Goal: Information Seeking & Learning: Learn about a topic

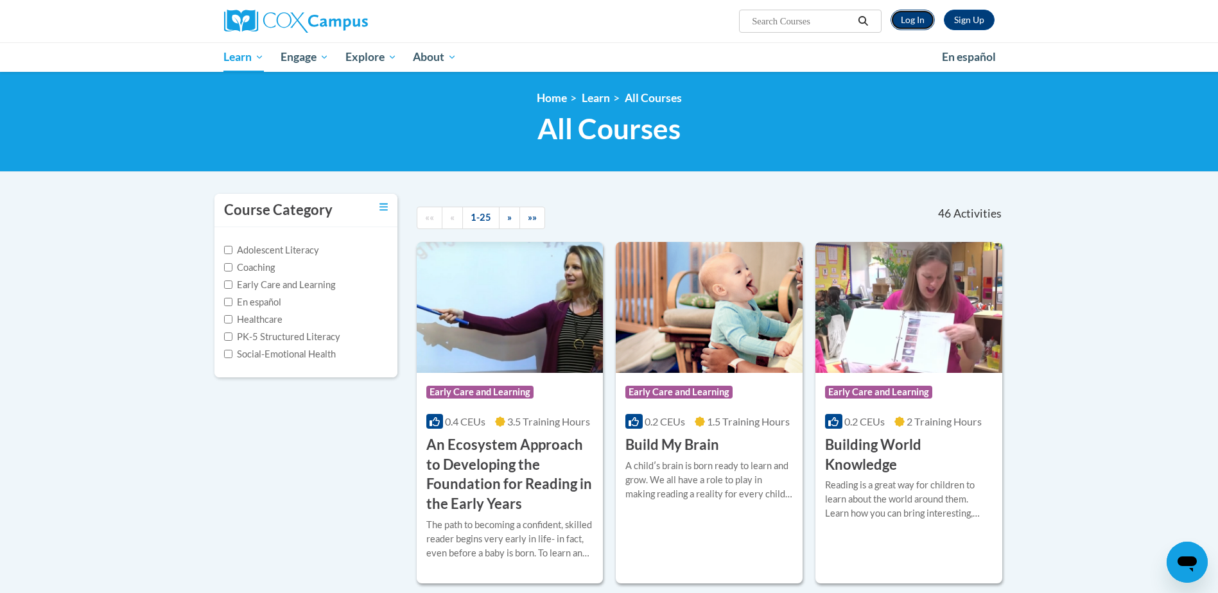
click at [904, 15] on link "Log In" at bounding box center [913, 20] width 44 height 21
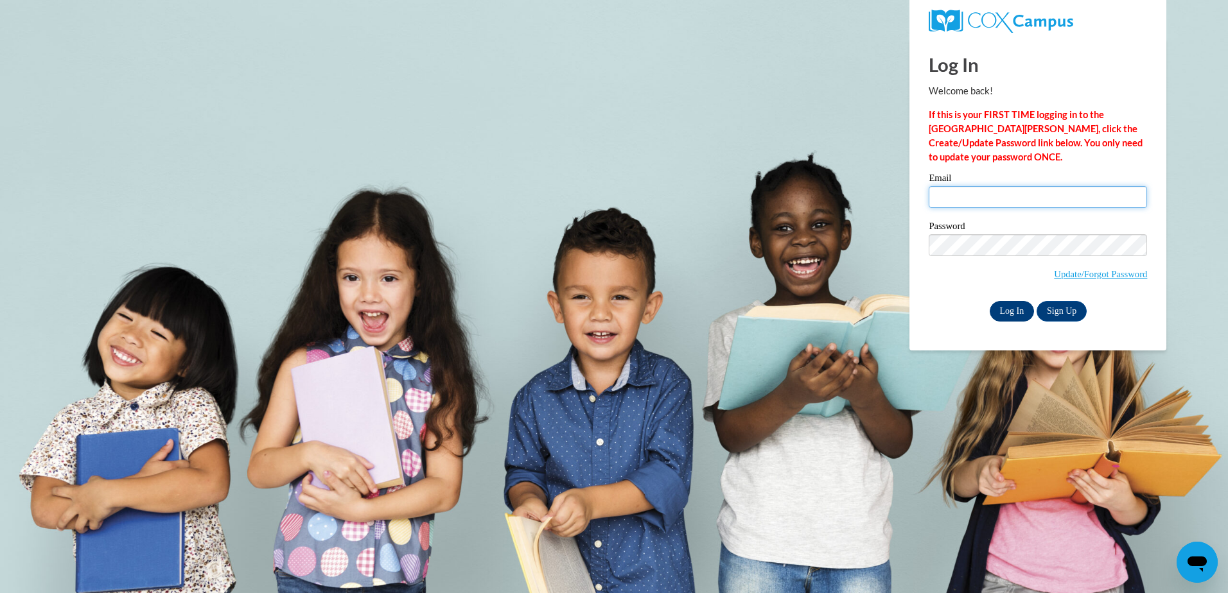
type input "Monica.Williams@nationwidechildrens.org"
click at [1016, 311] on input "Log In" at bounding box center [1012, 311] width 45 height 21
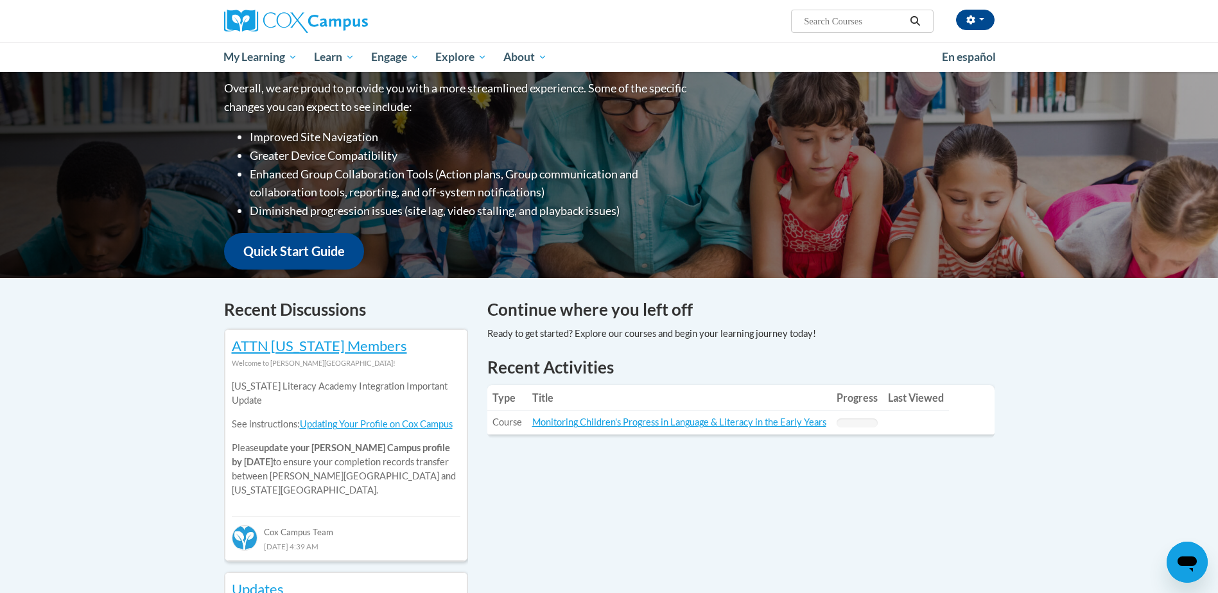
scroll to position [193, 0]
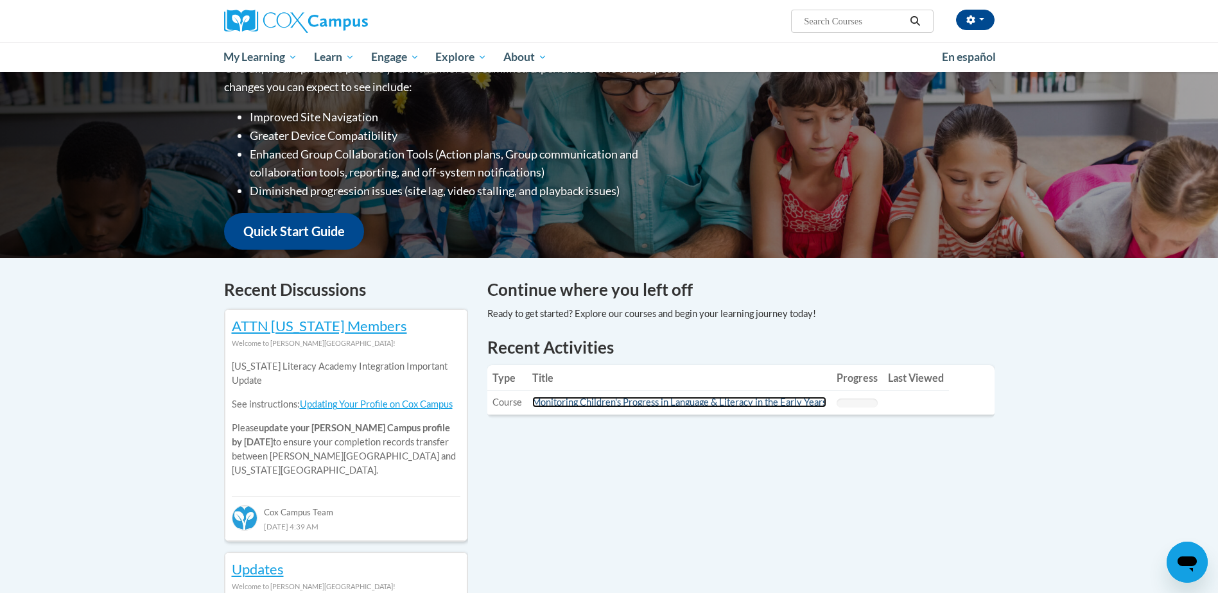
click at [702, 404] on link "Monitoring Children's Progress in Language & Literacy in the Early Years" at bounding box center [679, 402] width 294 height 11
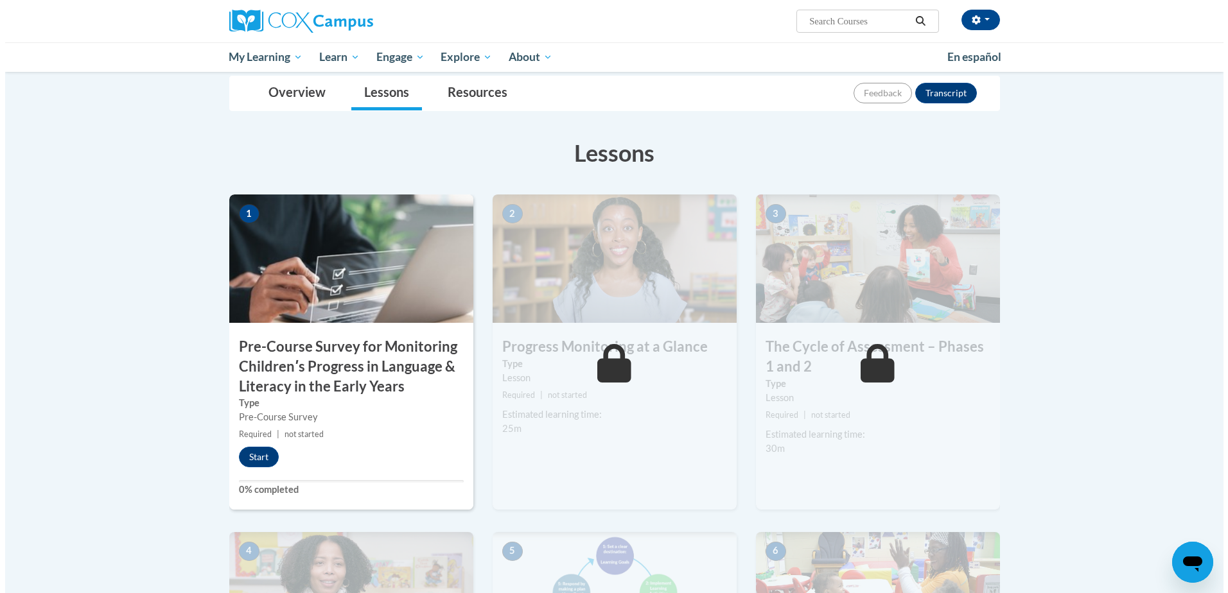
scroll to position [193, 0]
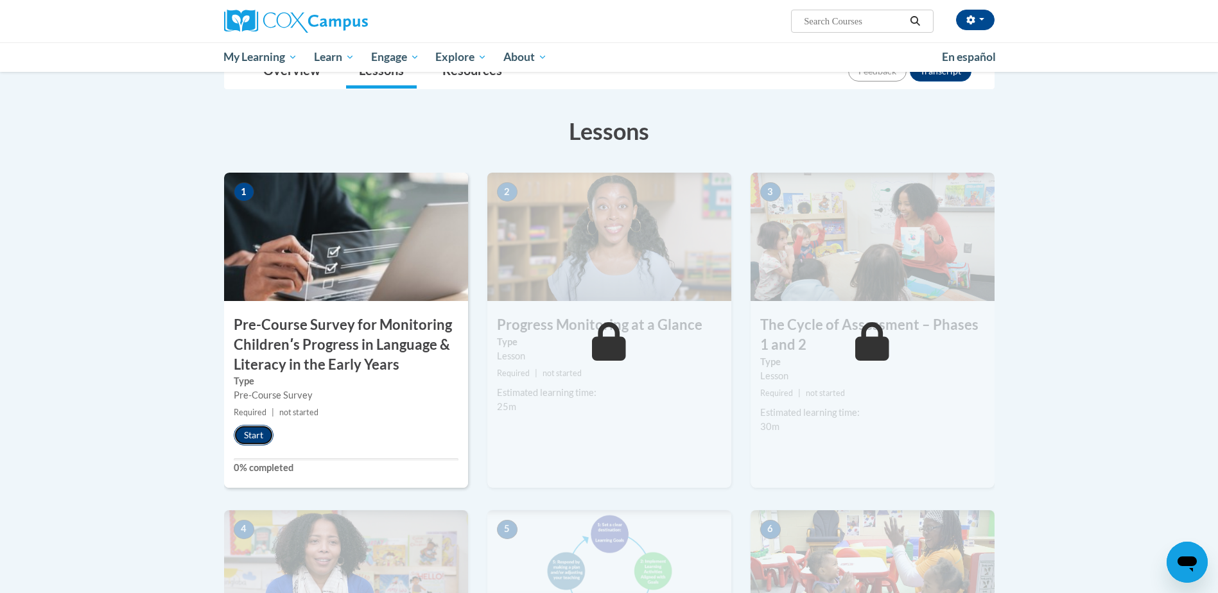
click at [250, 436] on button "Start" at bounding box center [254, 435] width 40 height 21
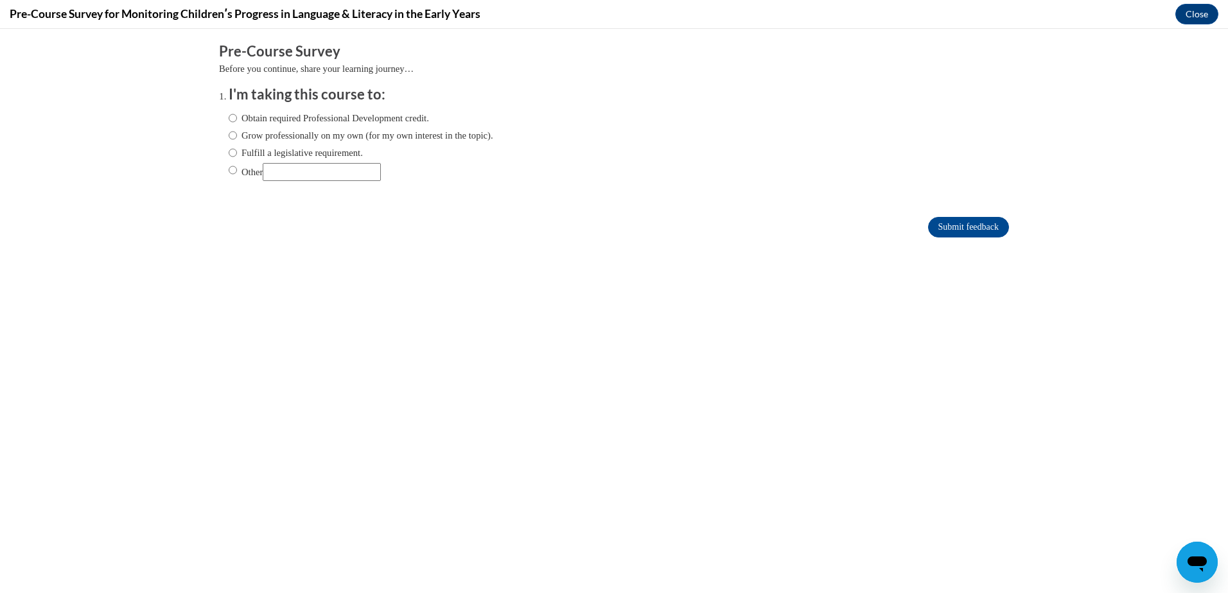
scroll to position [0, 0]
click at [229, 136] on input "Grow professionally on my own (for my own interest in the topic)." at bounding box center [233, 135] width 8 height 14
radio input "true"
click at [229, 118] on input "Obtain required Professional Development credit." at bounding box center [233, 118] width 8 height 14
radio input "true"
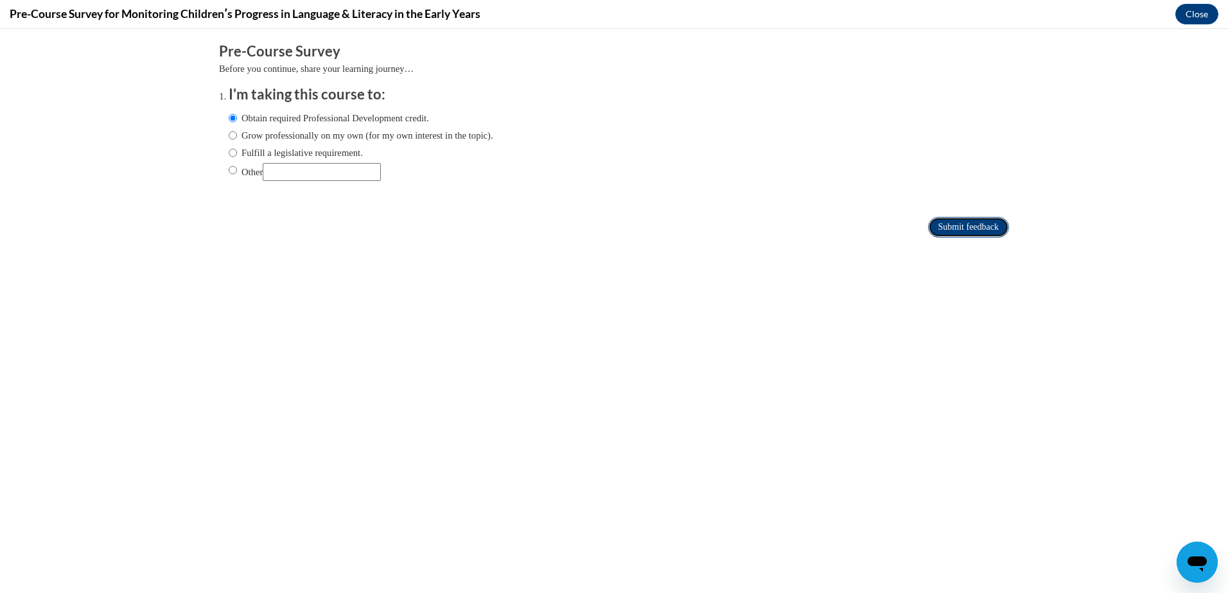
click at [984, 228] on input "Submit feedback" at bounding box center [968, 227] width 81 height 21
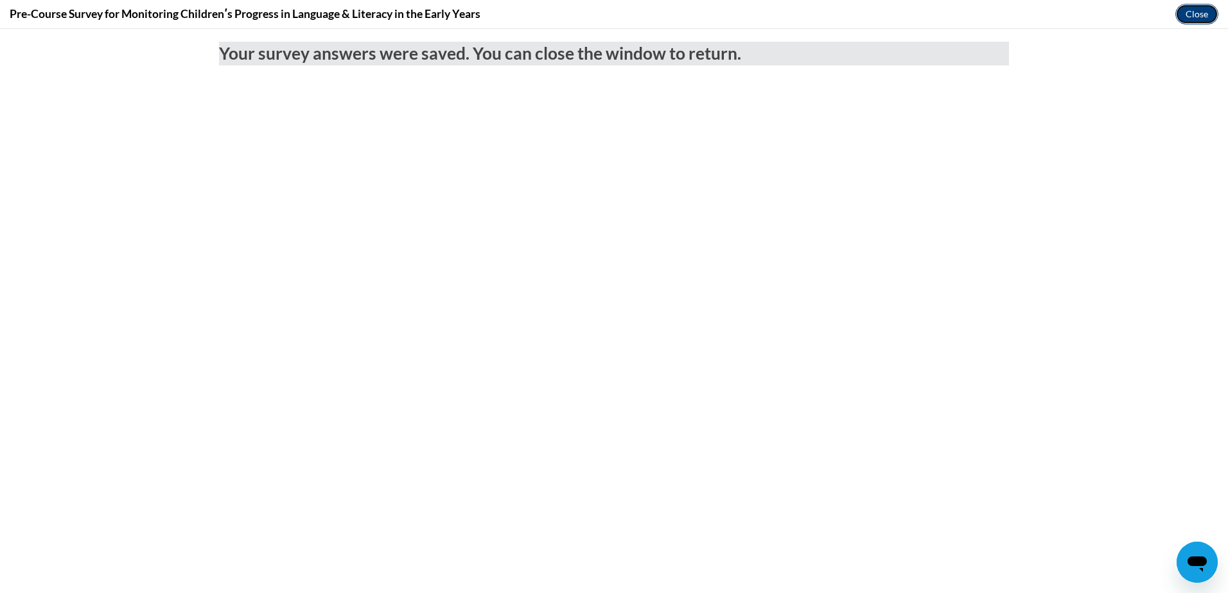
click at [1192, 15] on button "Close" at bounding box center [1196, 14] width 43 height 21
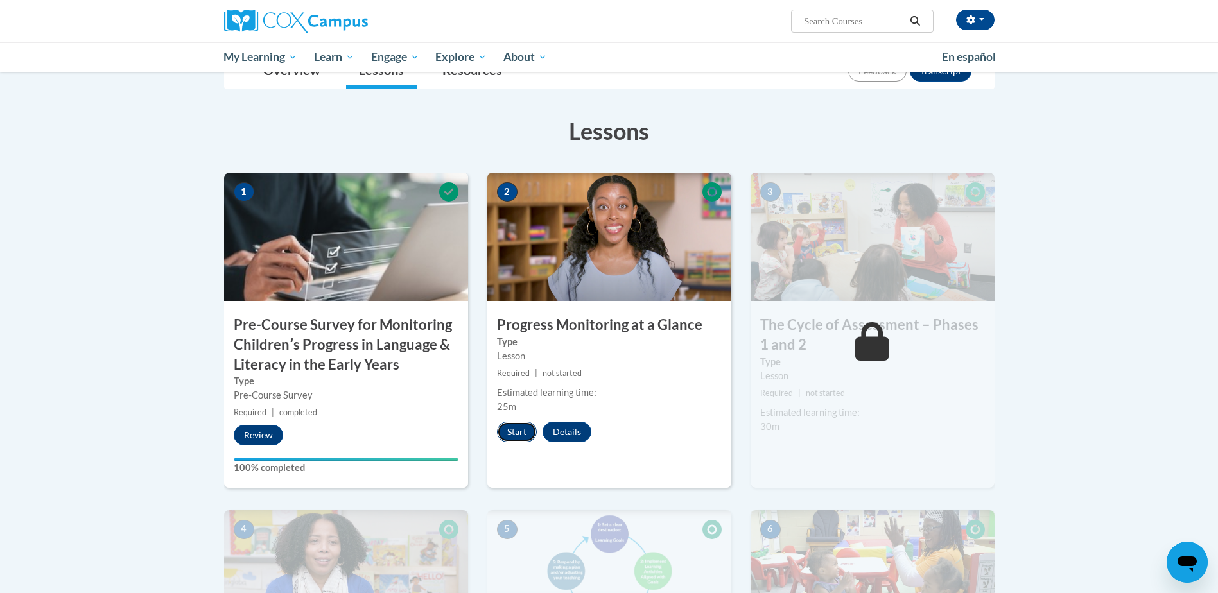
click at [509, 431] on button "Start" at bounding box center [517, 432] width 40 height 21
